Goal: Task Accomplishment & Management: Manage account settings

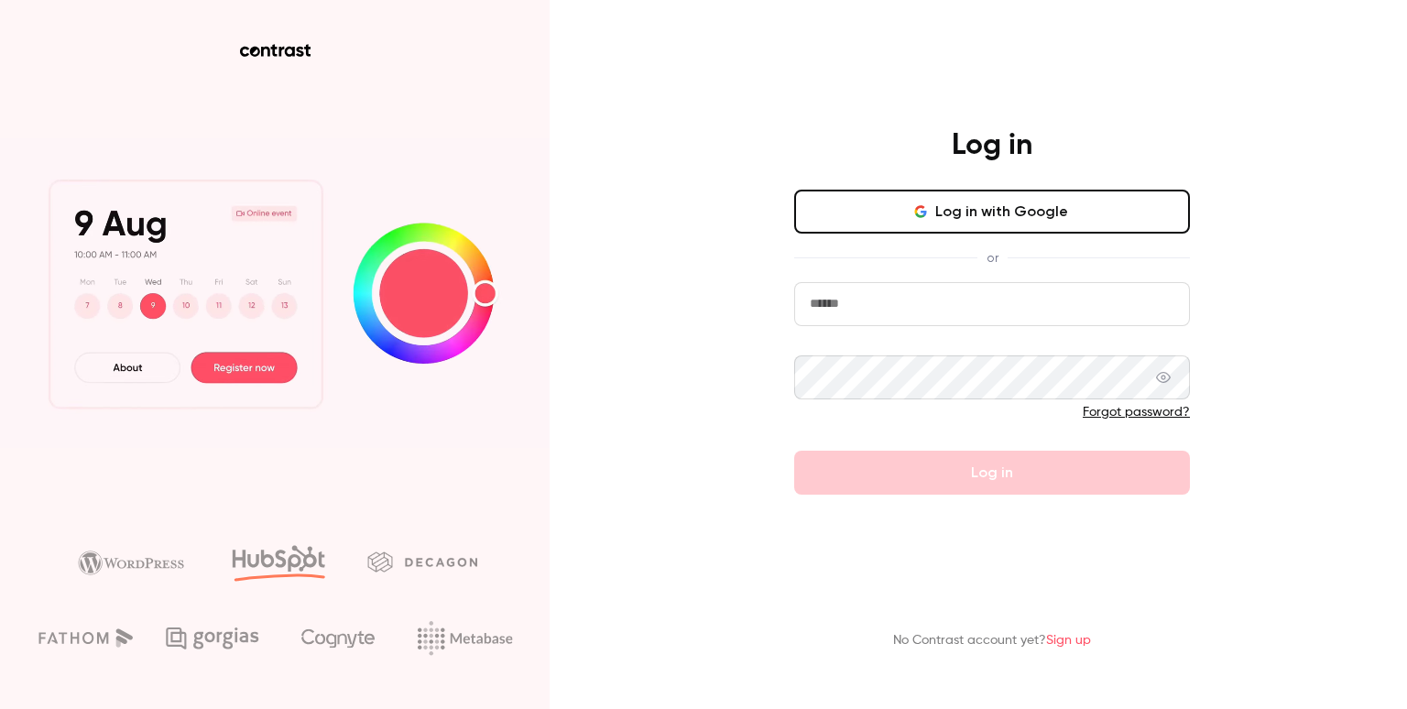
click at [867, 312] on input "email" at bounding box center [992, 304] width 396 height 44
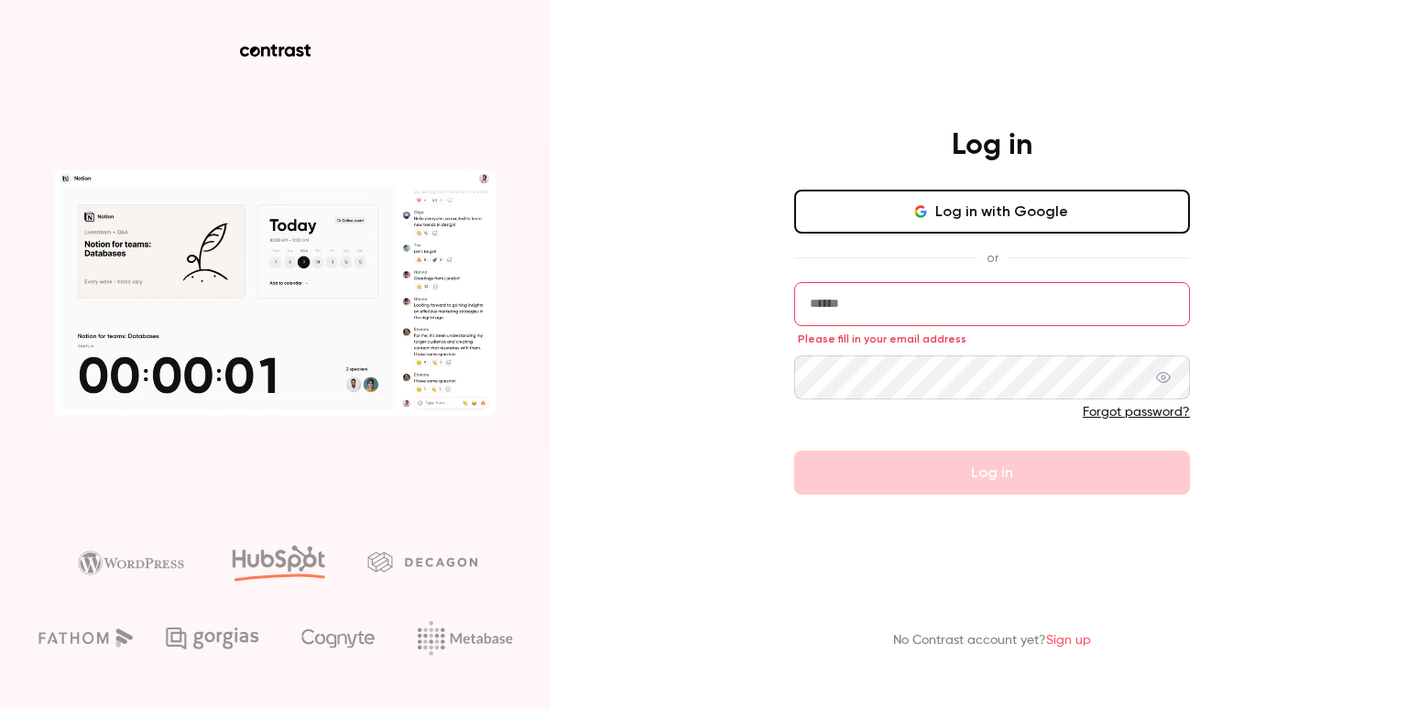
click at [1004, 223] on button "Log in with Google" at bounding box center [992, 212] width 396 height 44
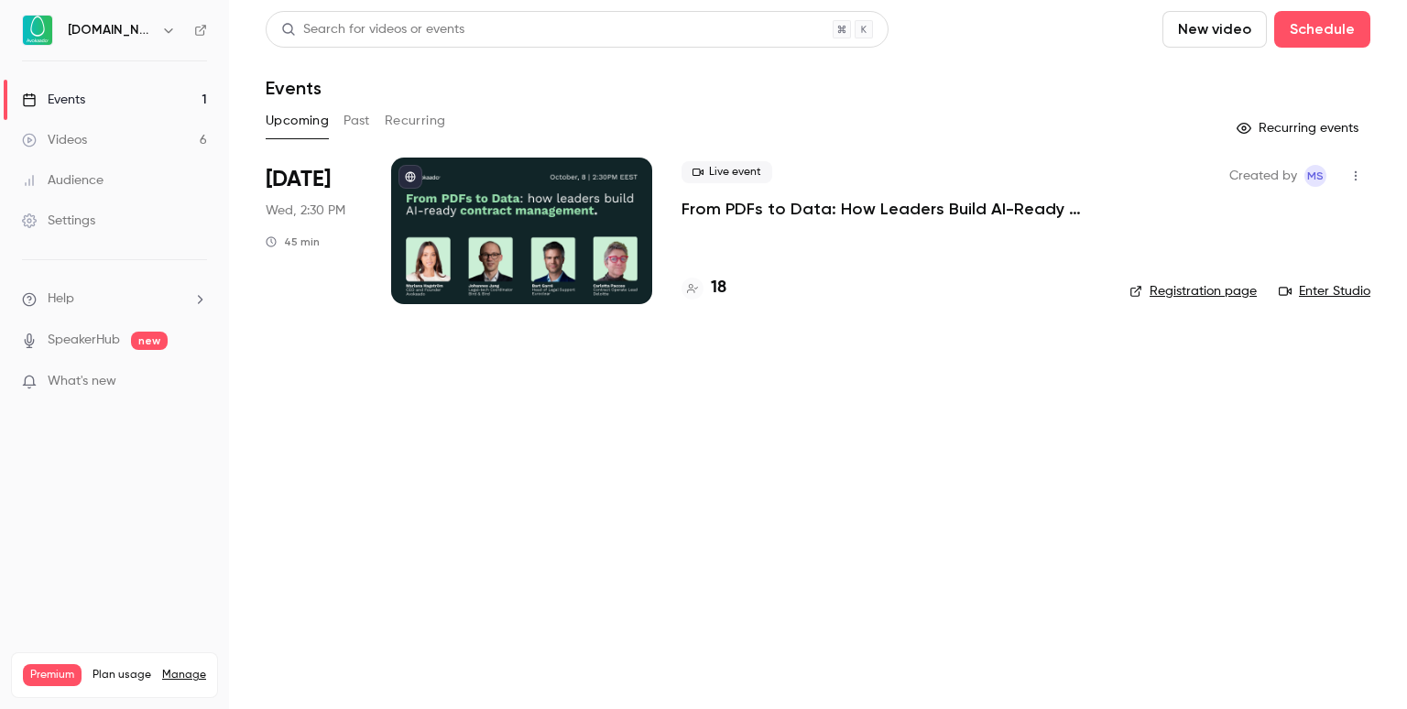
click at [797, 195] on div "Live event From PDFs to Data: How Leaders Build AI-Ready Contract Management." at bounding box center [890, 190] width 419 height 59
click at [780, 206] on p "From PDFs to Data: How Leaders Build AI-Ready Contract Management." at bounding box center [890, 209] width 419 height 22
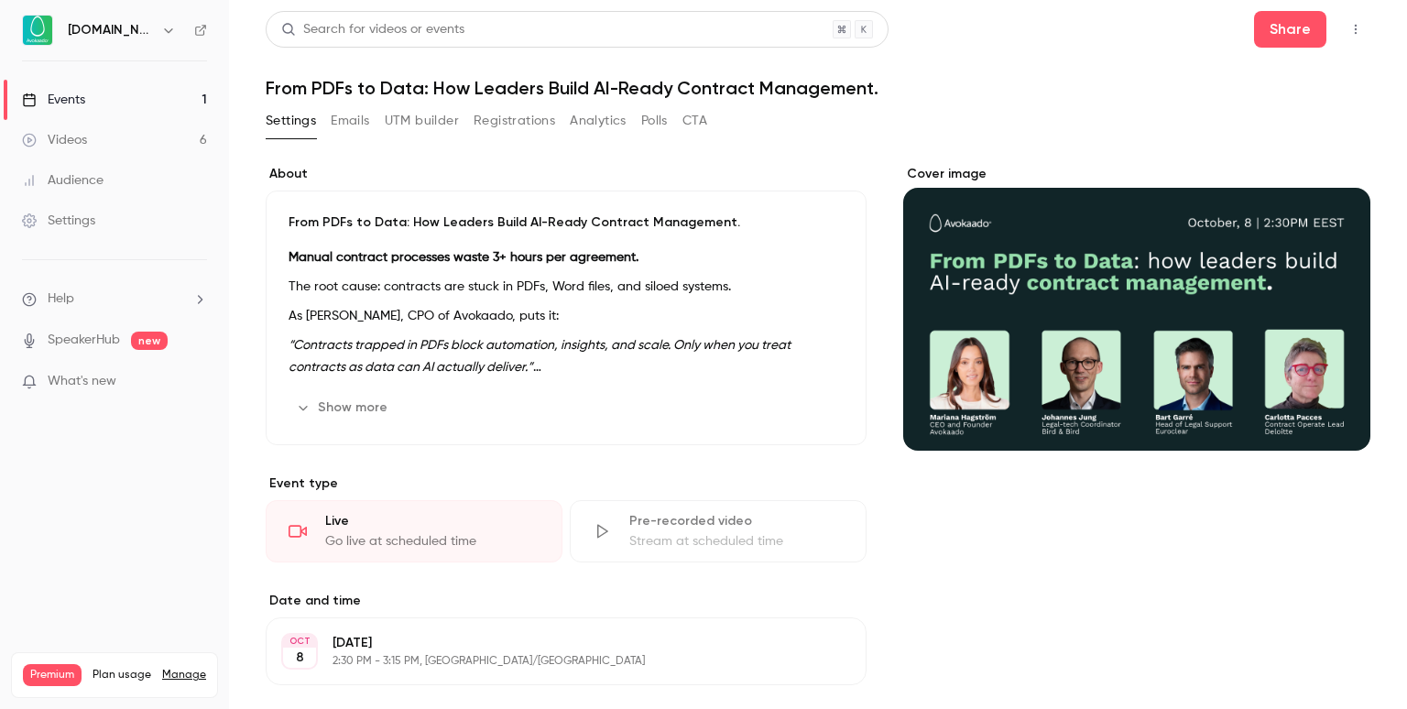
click at [504, 128] on button "Registrations" at bounding box center [515, 120] width 82 height 29
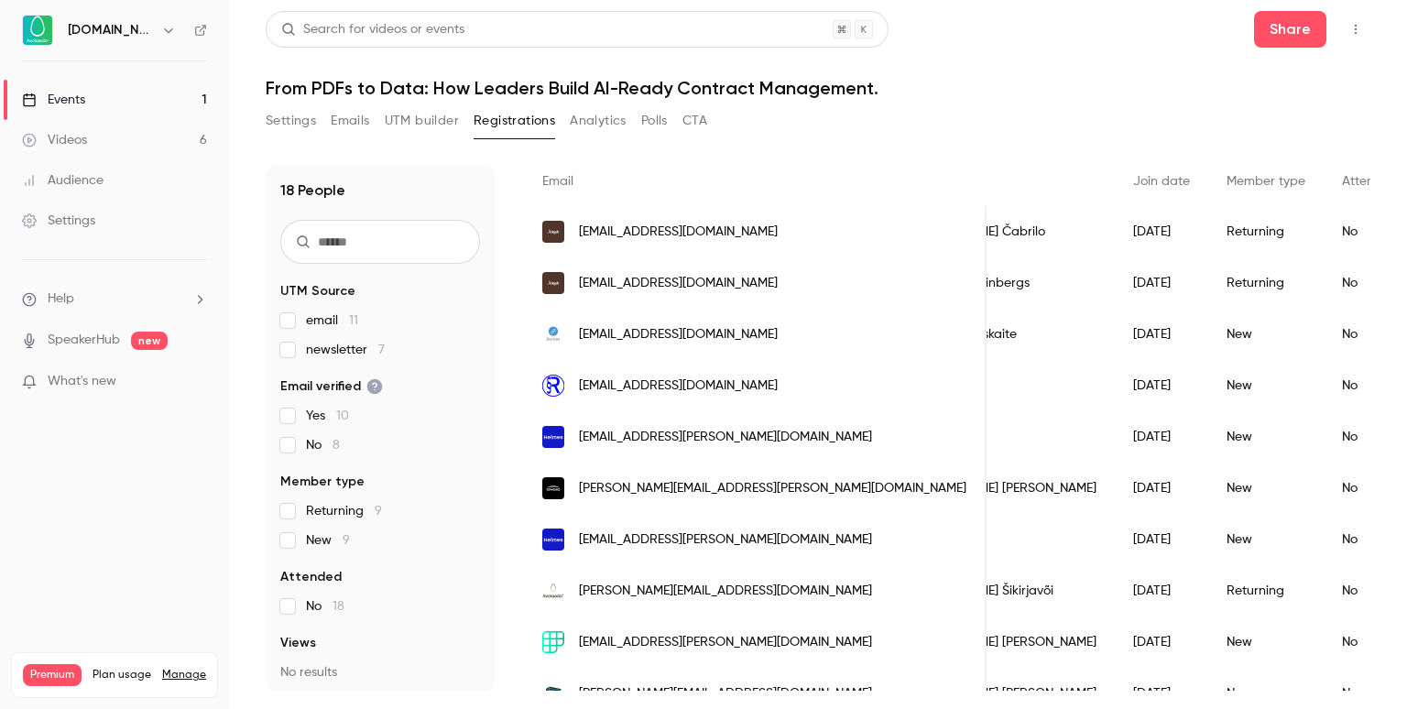
scroll to position [0, 215]
